Goal: Find contact information: Find contact information

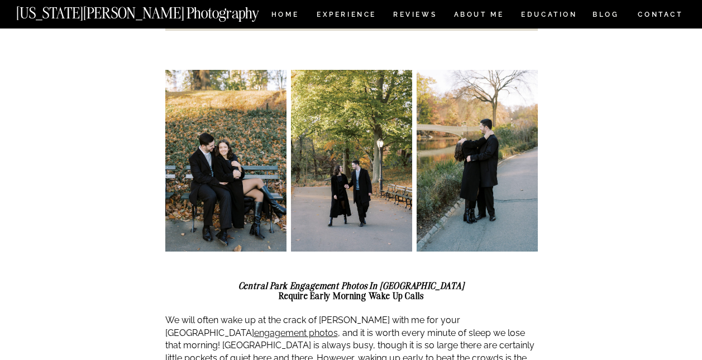
scroll to position [503, 0]
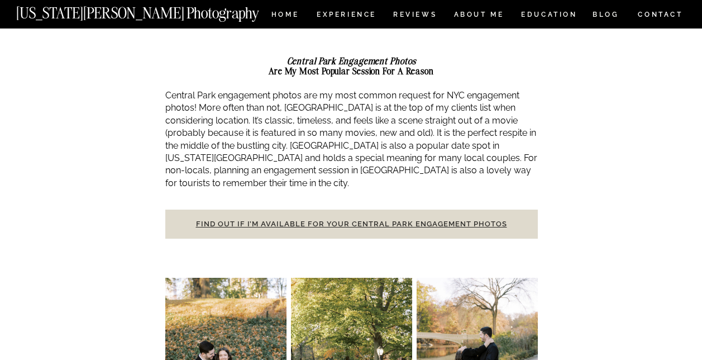
click at [289, 219] on link "Find out if I’m available for your Central Park engagement photos" at bounding box center [351, 223] width 311 height 8
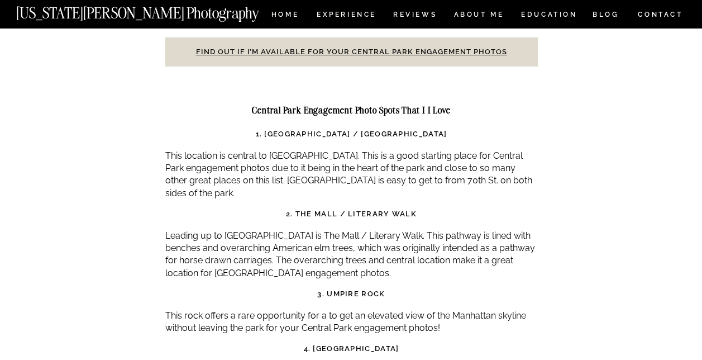
scroll to position [3630, 0]
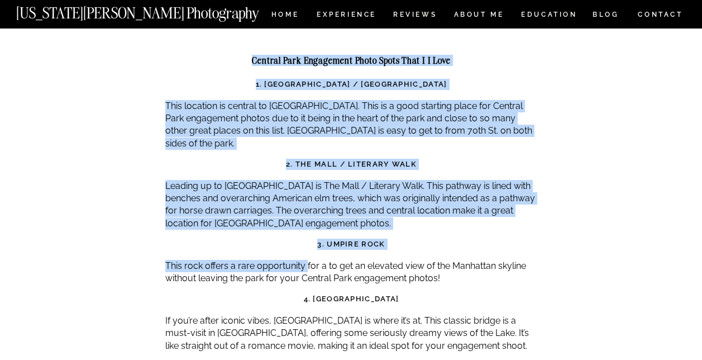
drag, startPoint x: 164, startPoint y: 213, endPoint x: 306, endPoint y: 215, distance: 141.3
click at [306, 260] on p "This rock offers a rare opportunity for a to get an elevated view of the Manhat…" at bounding box center [351, 272] width 373 height 25
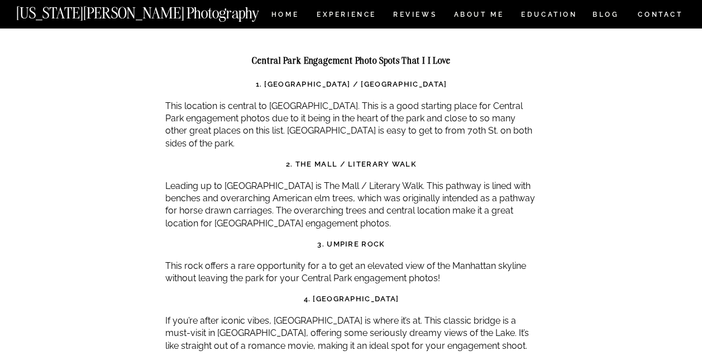
click at [364, 260] on p "This rock offers a rare opportunity for a to get an elevated view of the Manhat…" at bounding box center [351, 272] width 373 height 25
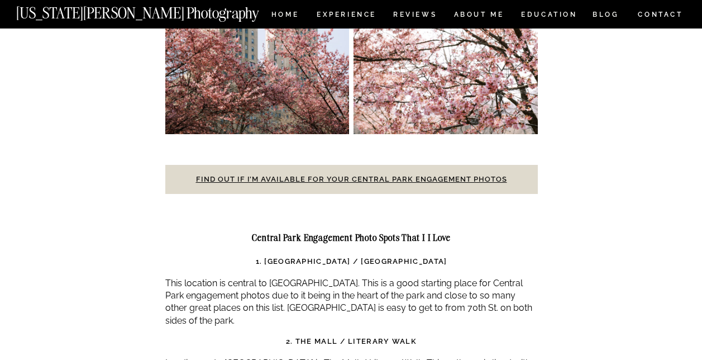
scroll to position [3351, 0]
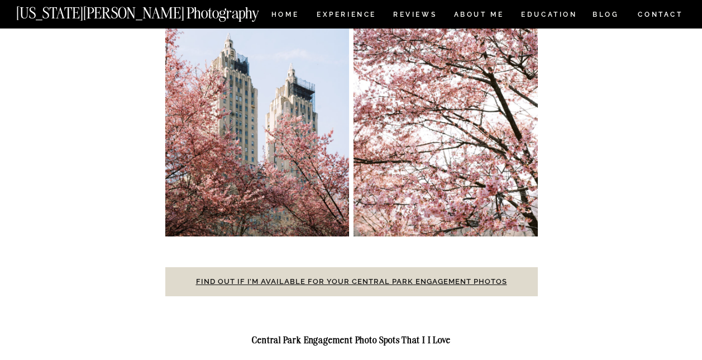
click at [366, 277] on strong "Find out if I’m available for your Central Park engagement photos" at bounding box center [351, 281] width 311 height 8
click at [366, 277] on link "Find out if I’m available for your Central Park engagement photos" at bounding box center [351, 281] width 311 height 8
